Goal: Information Seeking & Learning: Find specific page/section

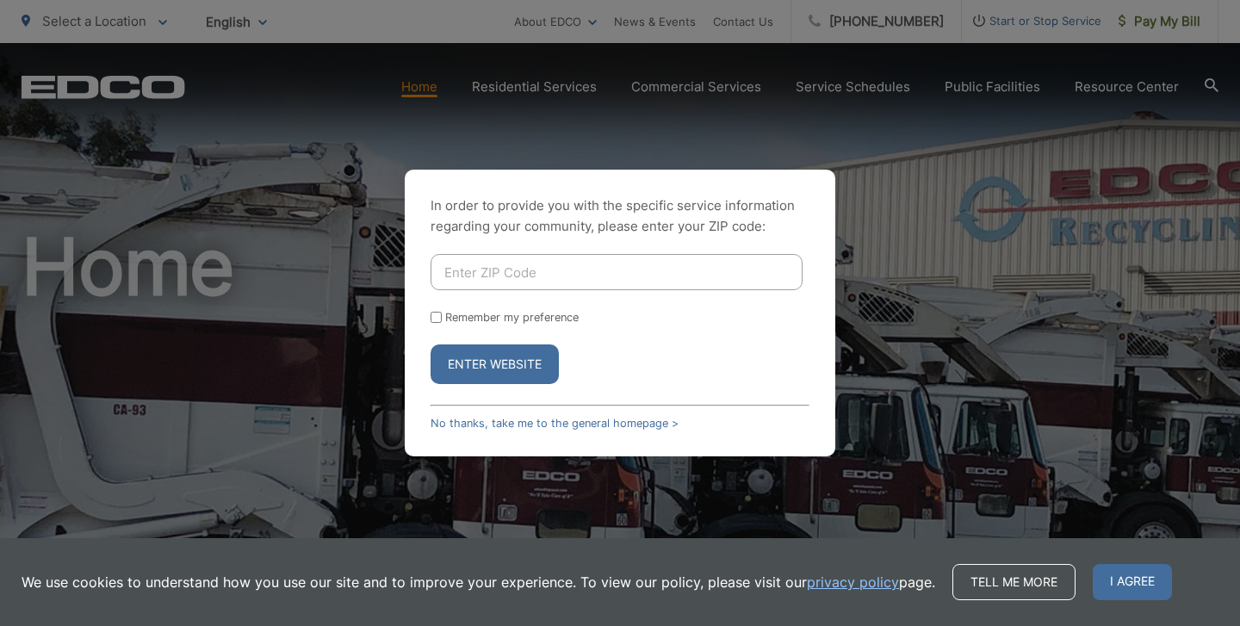
click at [515, 288] on input "Enter ZIP Code" at bounding box center [617, 272] width 372 height 36
type input "92078"
click at [524, 362] on button "Enter Website" at bounding box center [495, 364] width 128 height 40
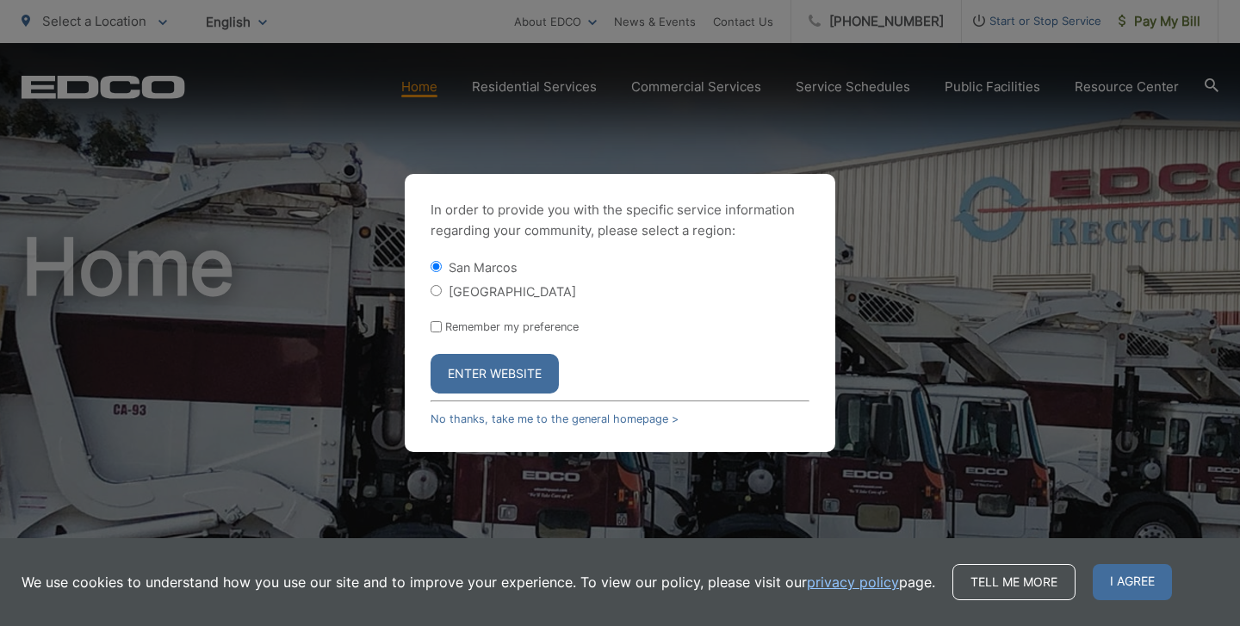
click at [524, 362] on button "Enter Website" at bounding box center [495, 374] width 128 height 40
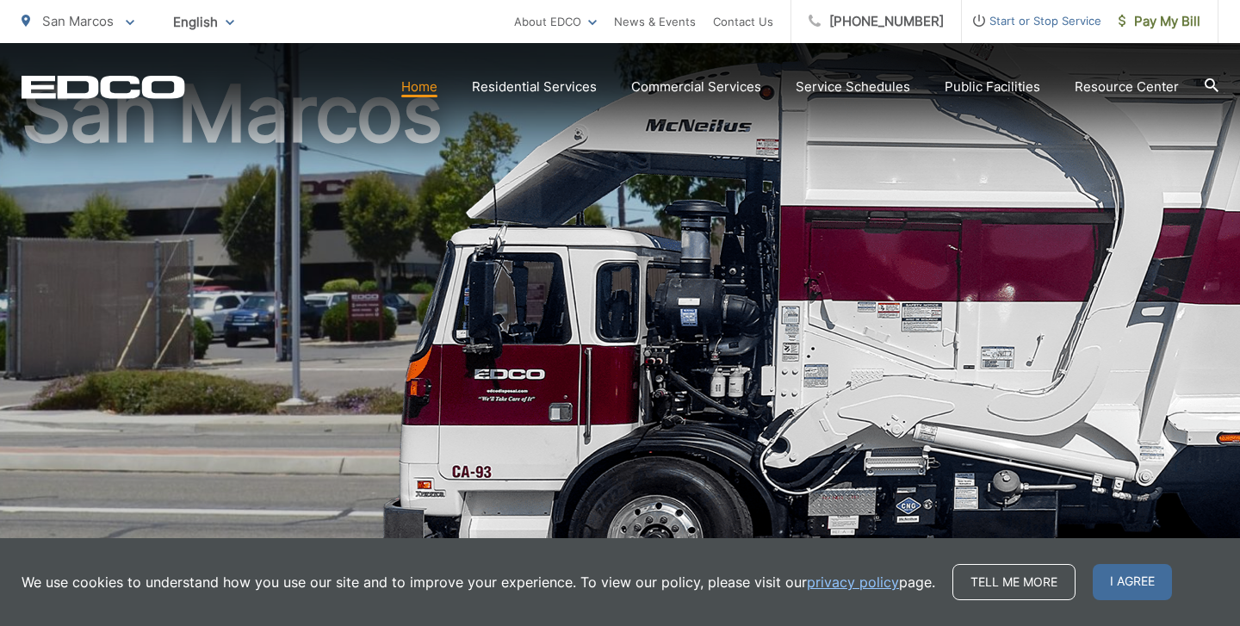
scroll to position [173, 0]
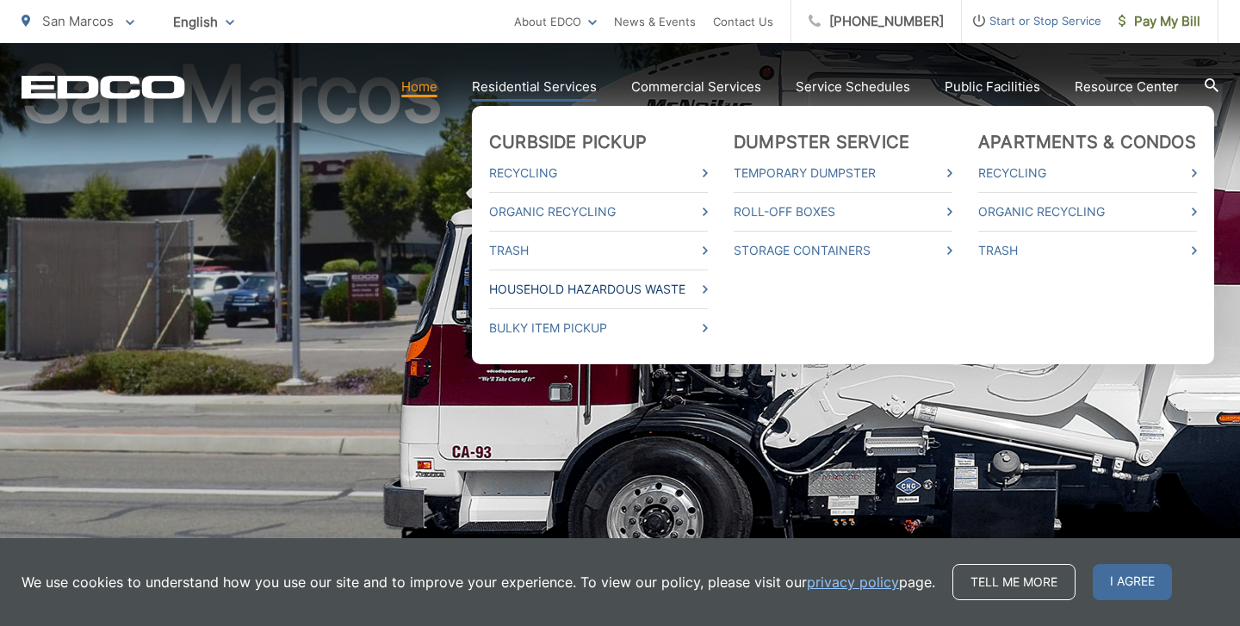
click at [571, 288] on link "Household Hazardous Waste" at bounding box center [598, 289] width 219 height 21
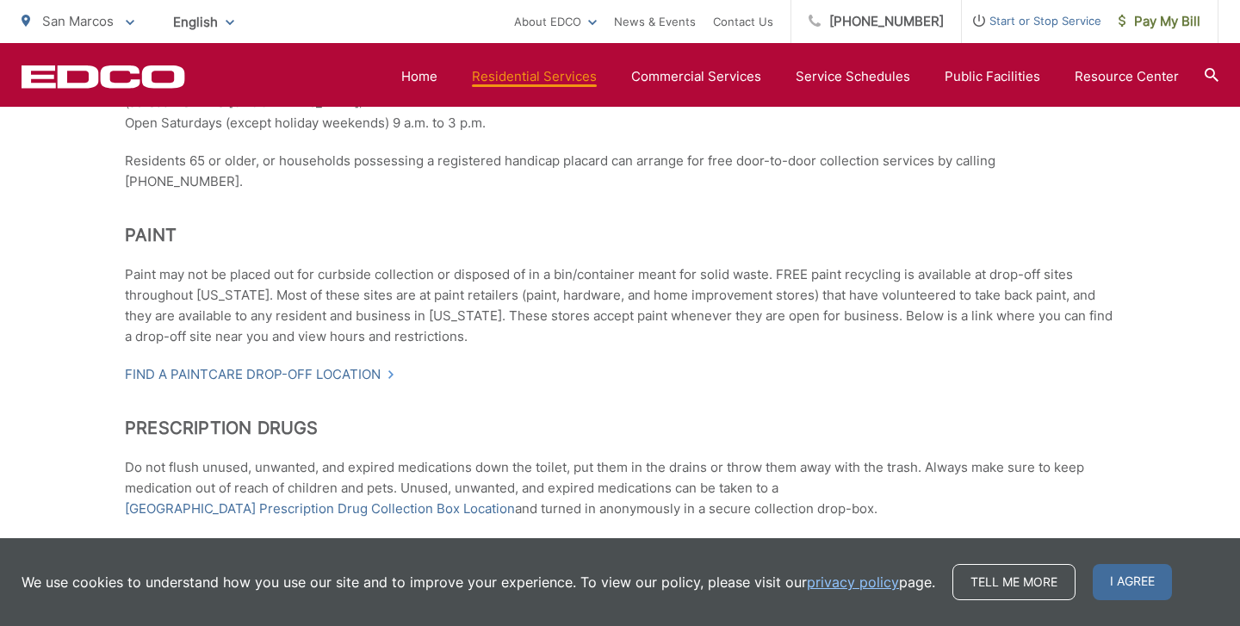
scroll to position [889, 0]
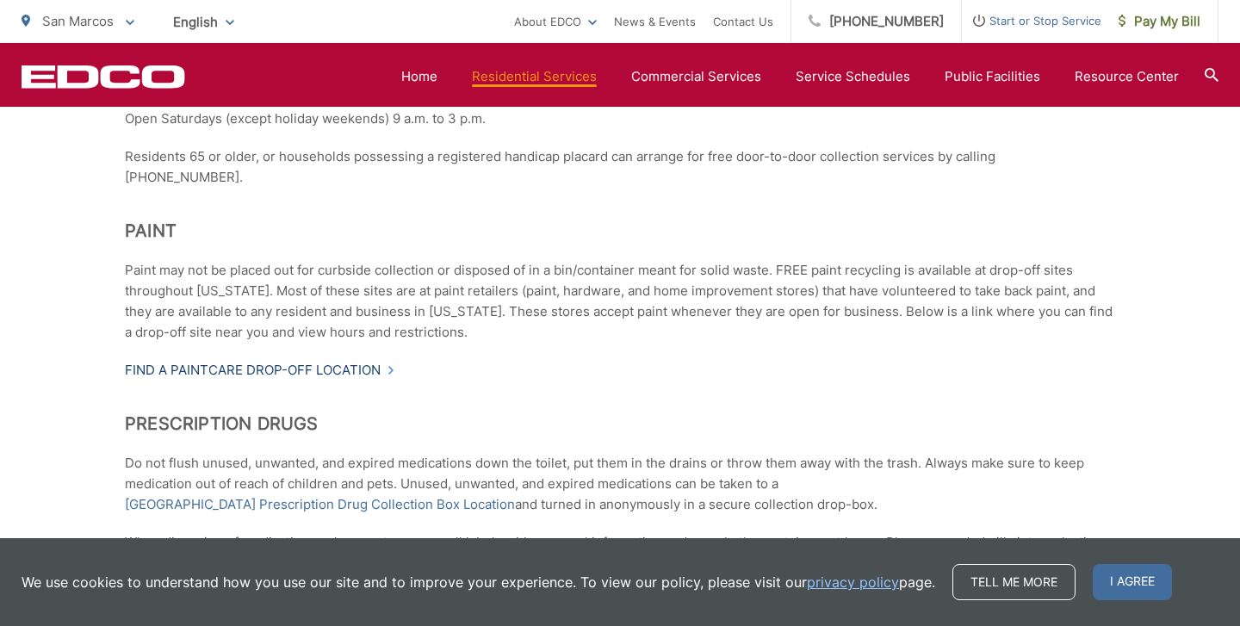
click at [344, 360] on link "Find a PaintCare drop-off location" at bounding box center [260, 370] width 270 height 21
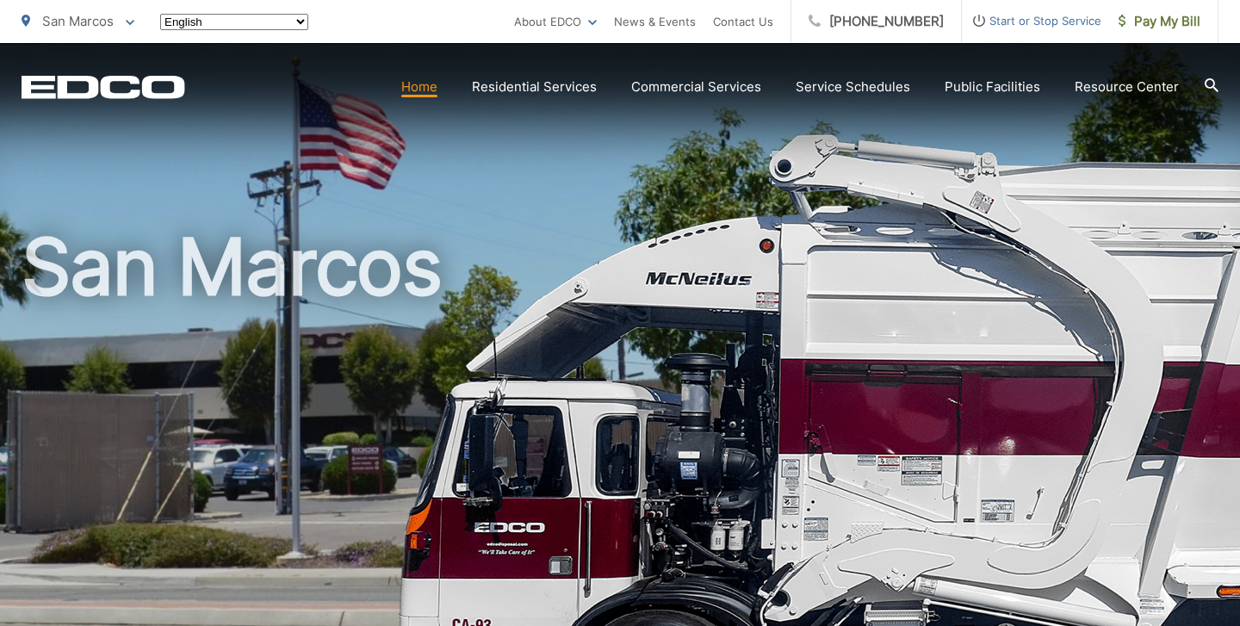
scroll to position [173, 0]
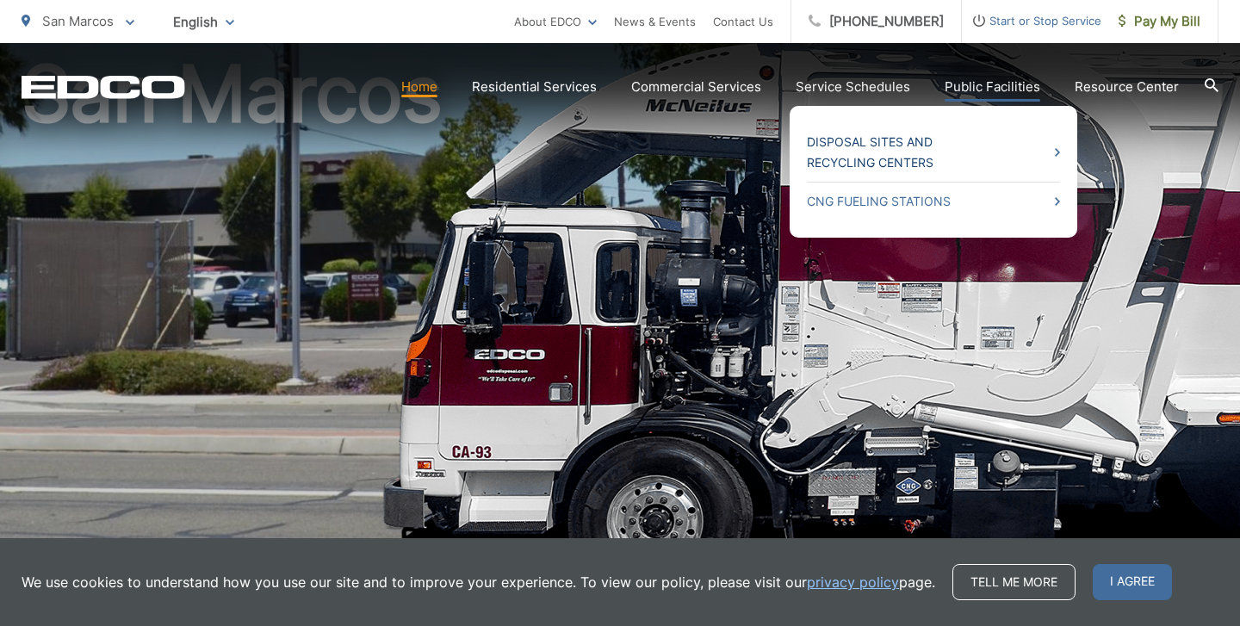
click at [963, 152] on link "Disposal Sites and Recycling Centers" at bounding box center [933, 152] width 253 height 41
